Goal: Task Accomplishment & Management: Manage account settings

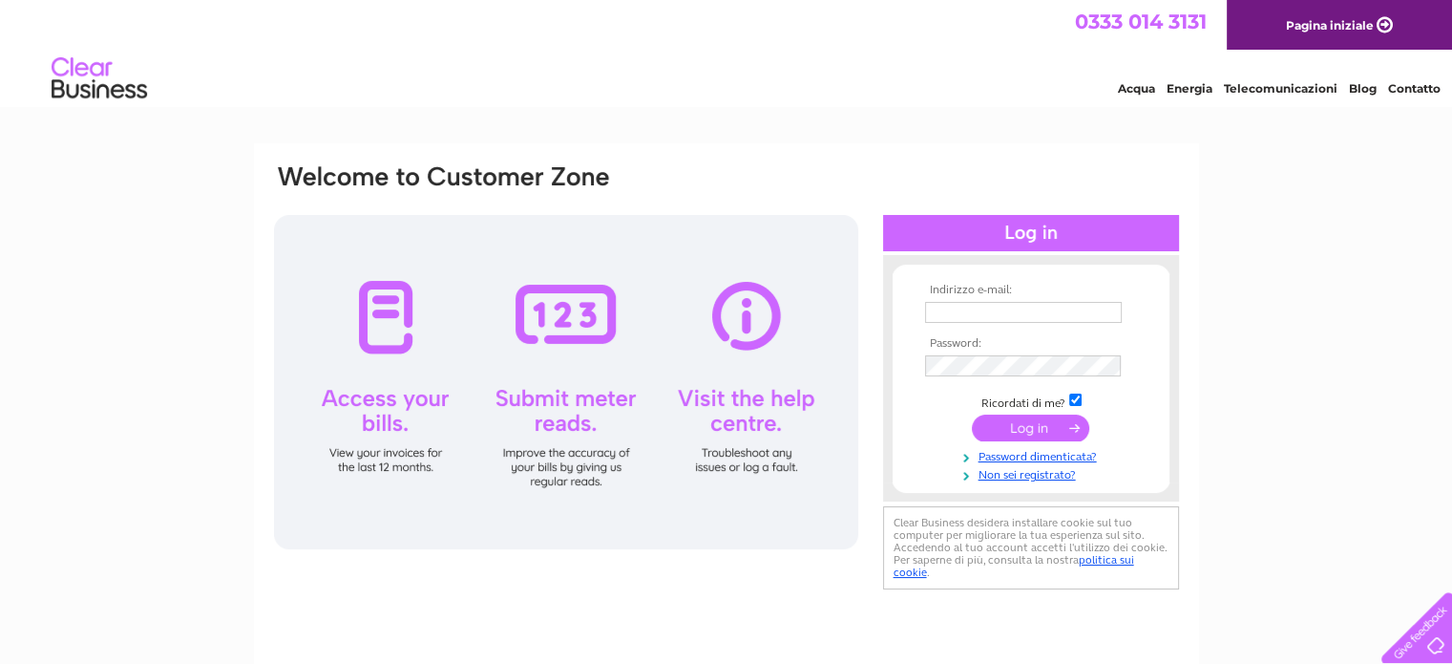
type input "[EMAIL_ADDRESS][DOMAIN_NAME]"
click at [1025, 433] on input "submit" at bounding box center [1030, 427] width 117 height 27
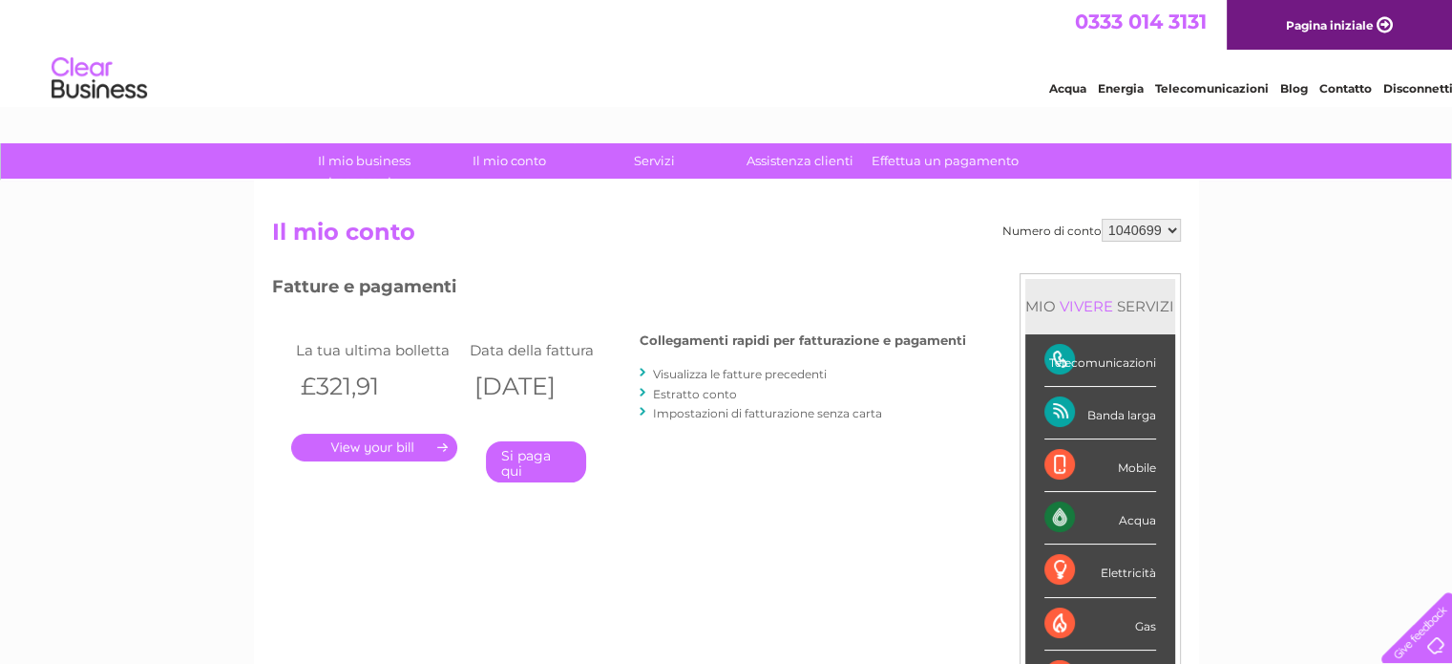
click at [396, 435] on link "." at bounding box center [374, 447] width 166 height 28
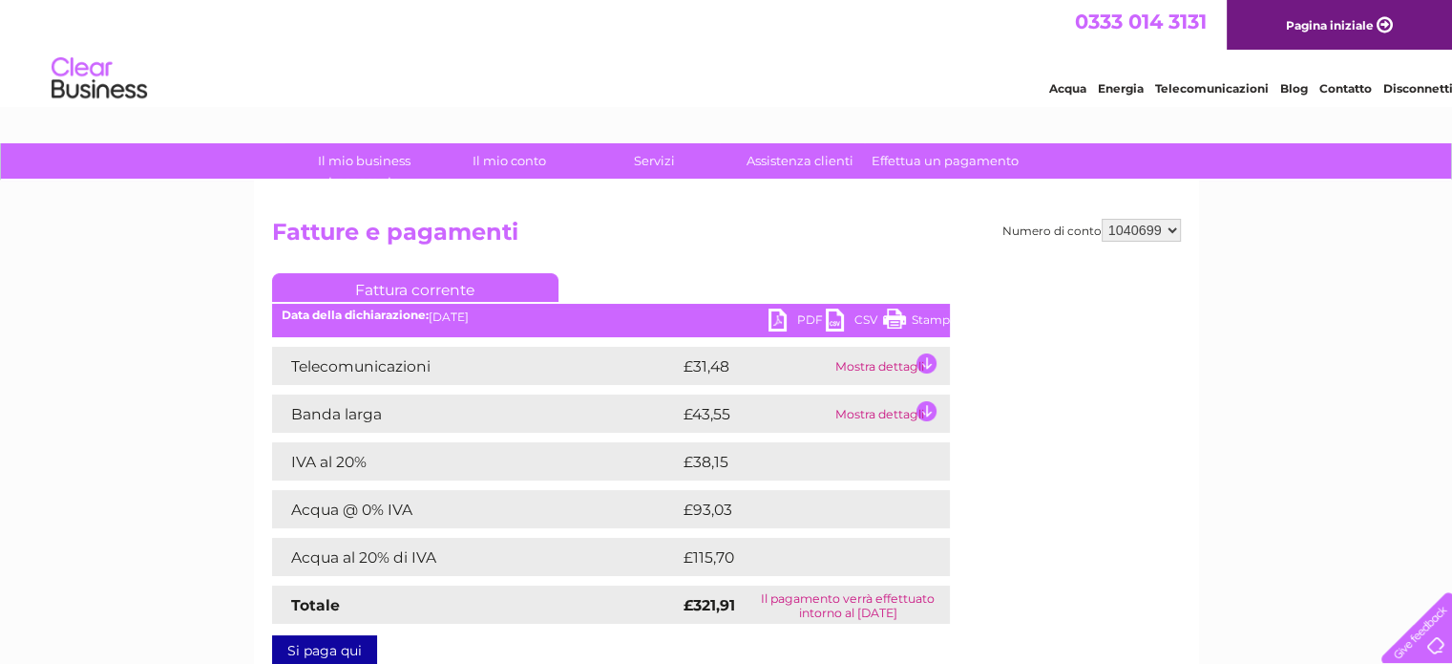
click at [775, 325] on link "PDF" at bounding box center [797, 322] width 57 height 28
